Goal: Information Seeking & Learning: Check status

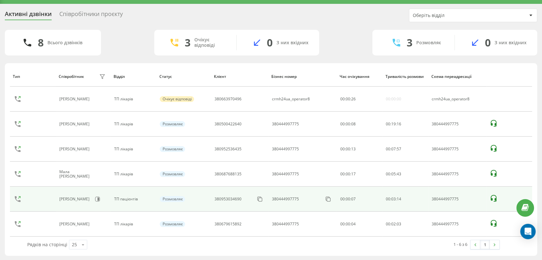
scroll to position [12, 0]
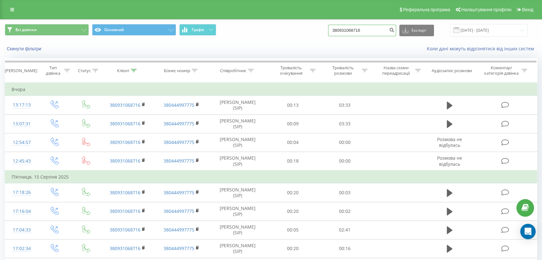
click at [372, 26] on input "380931068716" at bounding box center [362, 31] width 68 height 12
paste input "667333714"
type input "380667333714"
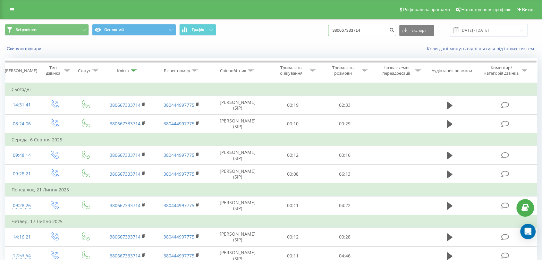
click at [360, 31] on input "380667333714" at bounding box center [362, 31] width 68 height 12
paste input "0686490230"
type input "0686490230"
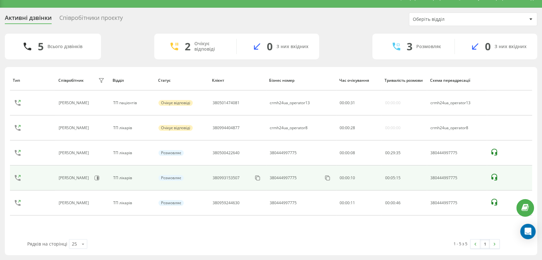
scroll to position [12, 0]
